Goal: Find contact information: Find contact information

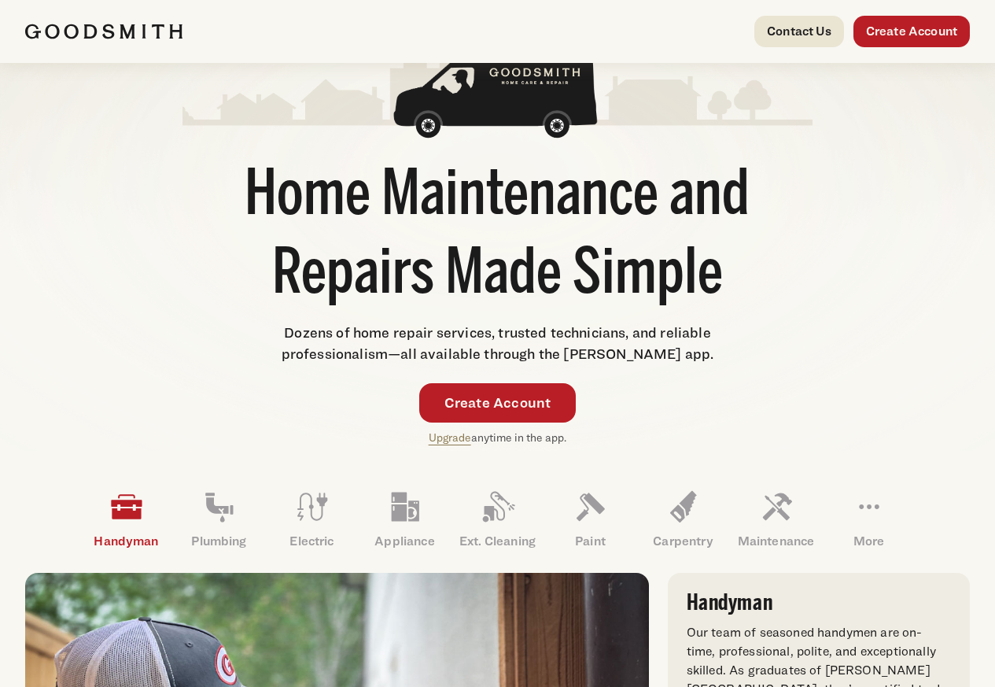
scroll to position [566, 0]
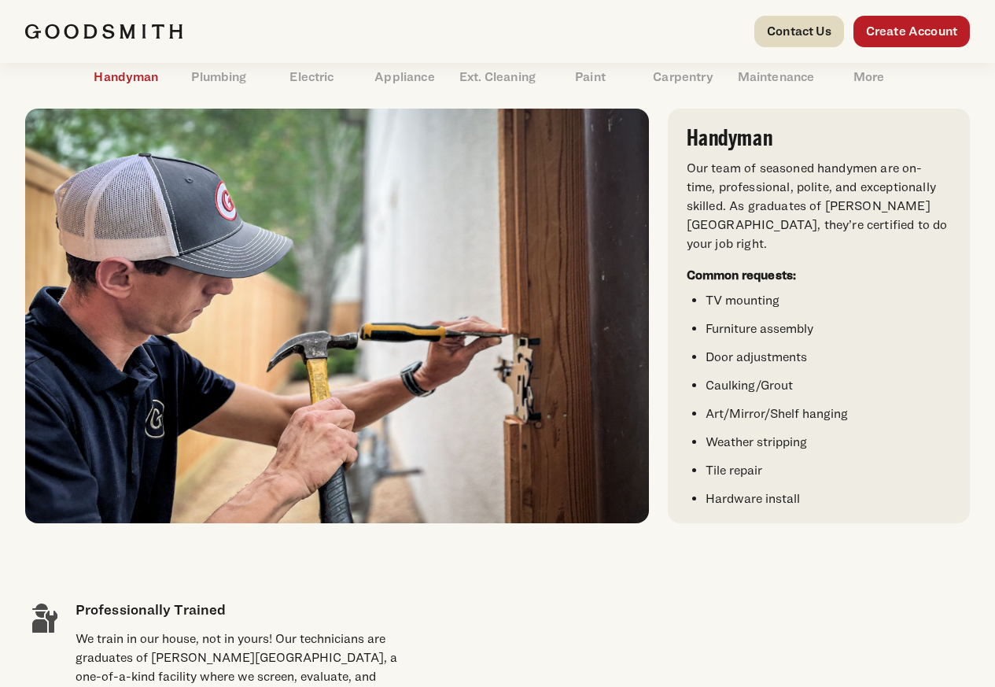
click at [784, 32] on link "Contact Us" at bounding box center [799, 31] width 90 height 31
